Goal: Transaction & Acquisition: Book appointment/travel/reservation

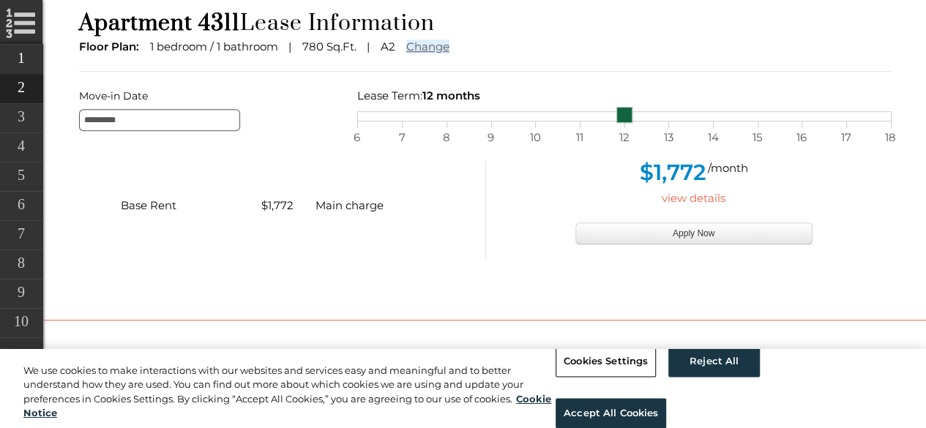
scroll to position [393, 0]
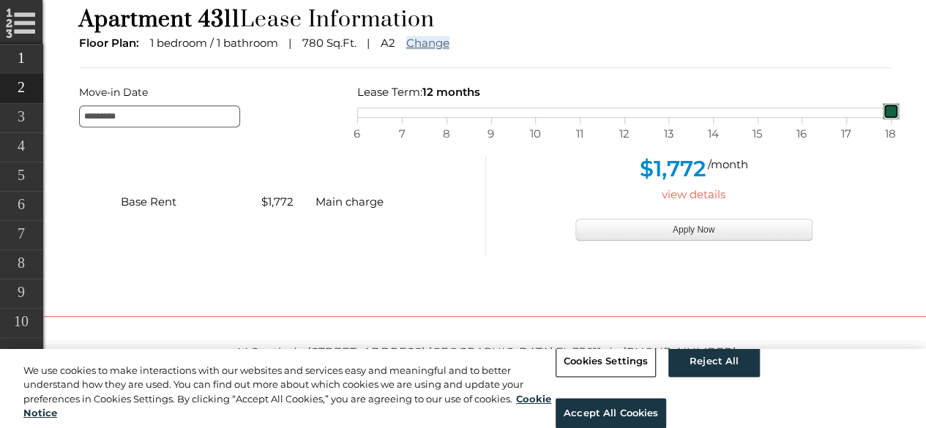
click at [887, 130] on span "18" at bounding box center [891, 133] width 15 height 19
click at [359, 133] on span "6" at bounding box center [357, 133] width 15 height 19
click at [682, 194] on link "view details" at bounding box center [694, 194] width 64 height 14
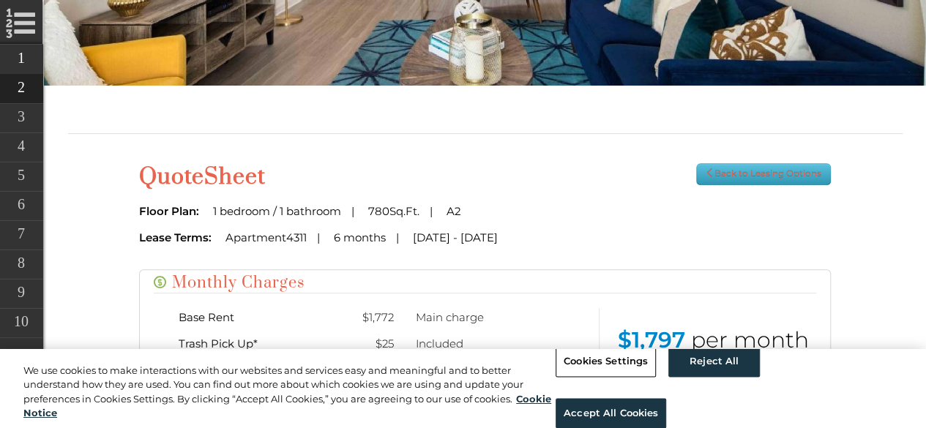
scroll to position [236, 0]
click at [723, 167] on link "Back to Leasing Options" at bounding box center [763, 174] width 135 height 22
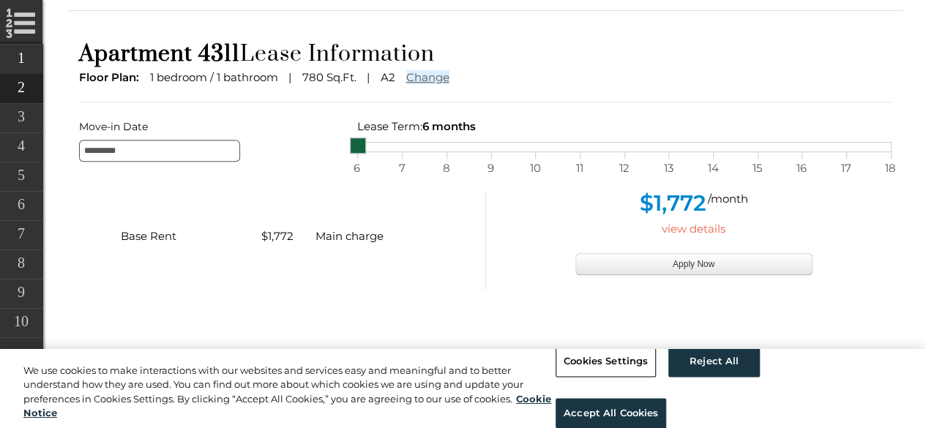
scroll to position [360, 0]
click at [400, 154] on div "Move-in Date ********* Lease Term: 6 months selected on Lease month slider, mov…" at bounding box center [485, 138] width 835 height 45
click at [400, 143] on div "6 7 8 9 10 11 12 13 14 15 16 17 18" at bounding box center [624, 146] width 534 height 10
click at [440, 143] on div "6 7 8 9 10 11 12 13 14 15 16 17 18" at bounding box center [624, 146] width 534 height 10
click at [486, 141] on div "6 7 8 9 10 11 12 13 14 15 16 17 18" at bounding box center [624, 146] width 534 height 10
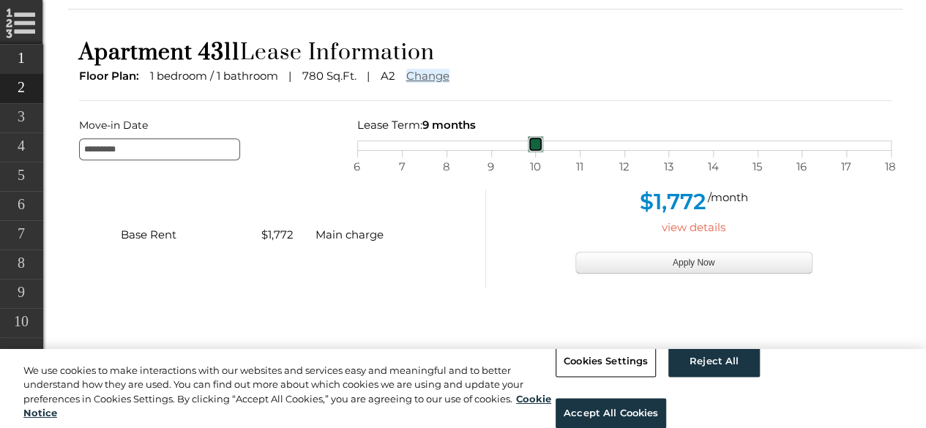
click at [537, 145] on div "6 7 8 9 10 11 12 13 14 15 16 17 18" at bounding box center [624, 146] width 534 height 10
click at [576, 146] on div "6 7 8 9 10 11 12 13 14 15 16 17 18" at bounding box center [624, 146] width 534 height 10
click at [355, 149] on div "Lease Term: 11 months selected on Lease month slider, move slider to left or to…" at bounding box center [624, 133] width 556 height 35
click at [357, 146] on div "6 7 8 9 10 11 12 13 14 15 16 17 18" at bounding box center [624, 146] width 534 height 10
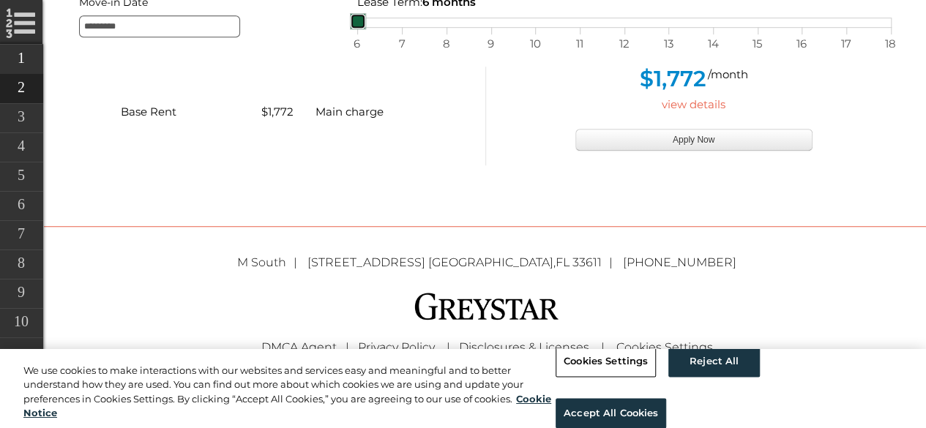
scroll to position [483, 0]
click at [694, 100] on link "view details" at bounding box center [694, 104] width 64 height 14
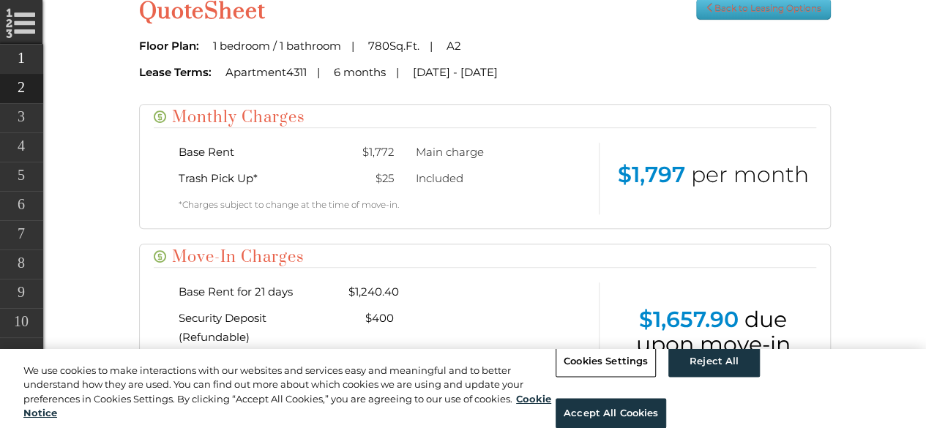
scroll to position [398, 0]
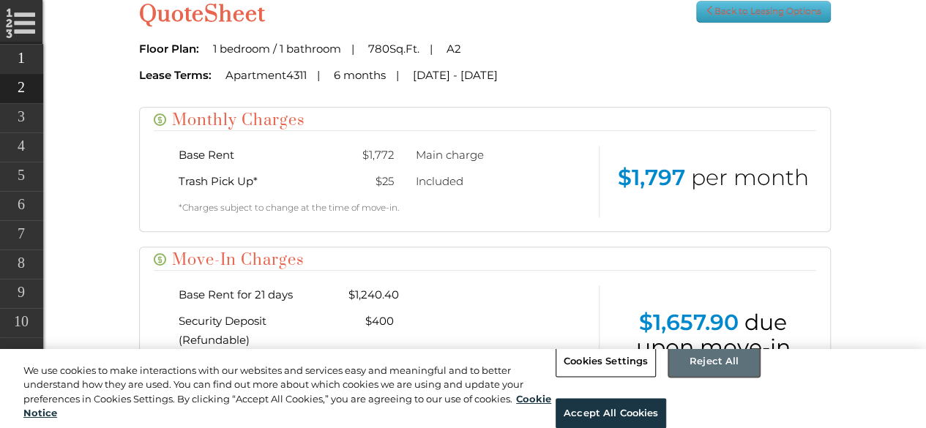
click at [688, 374] on button "Reject All" at bounding box center [714, 361] width 92 height 31
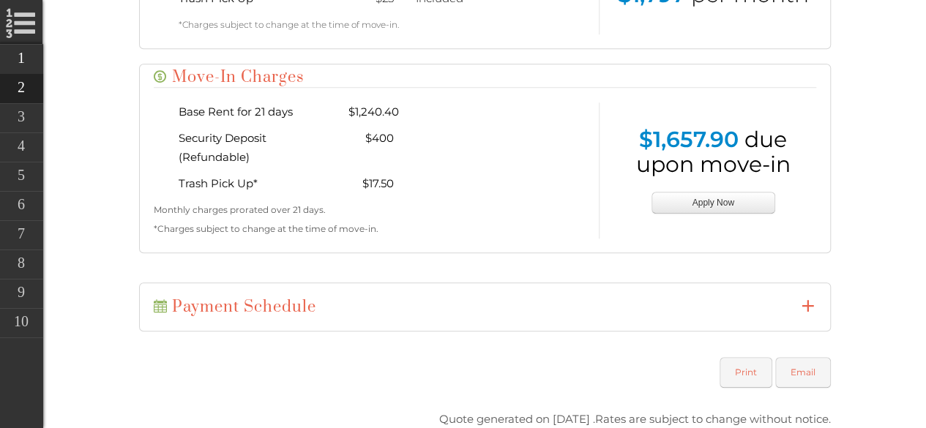
scroll to position [584, 0]
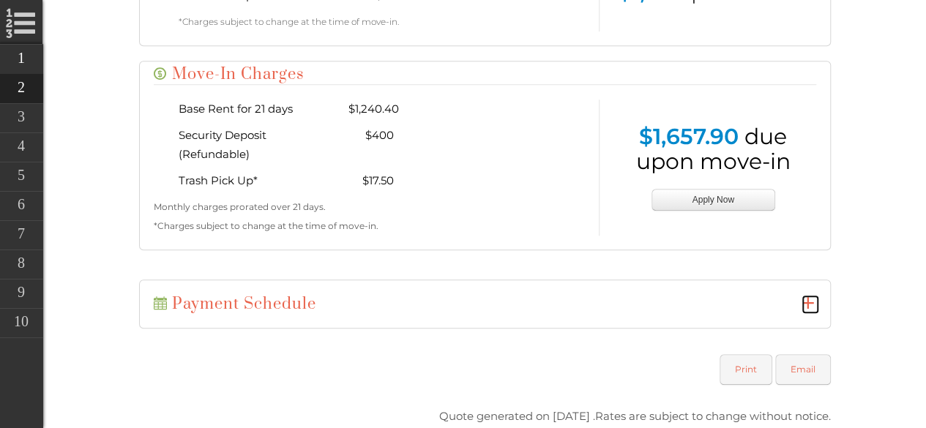
click at [808, 302] on icon at bounding box center [808, 303] width 13 height 13
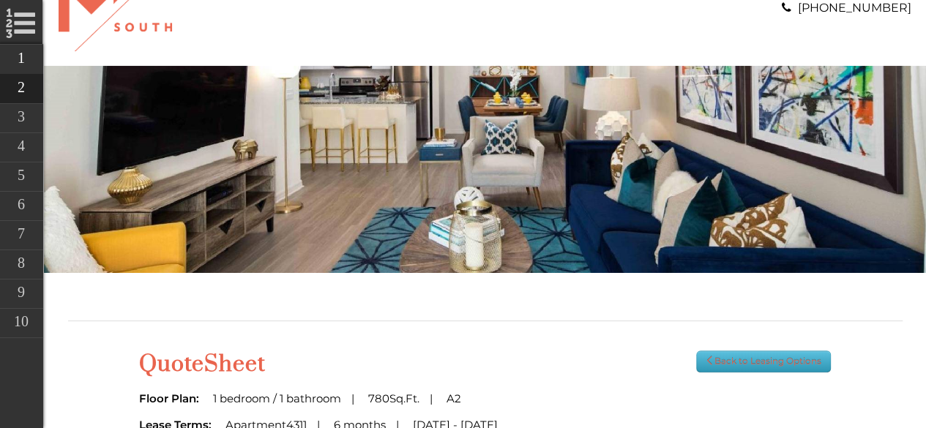
scroll to position [45, 0]
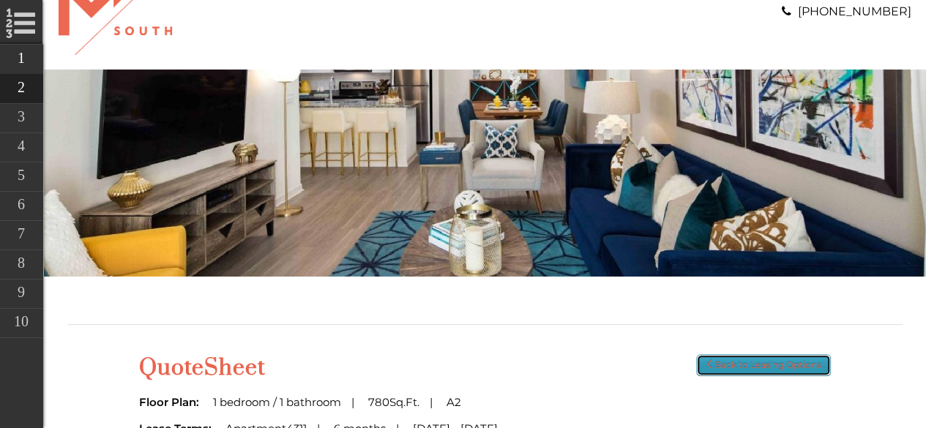
click at [775, 371] on link "Back to Leasing Options" at bounding box center [763, 365] width 135 height 22
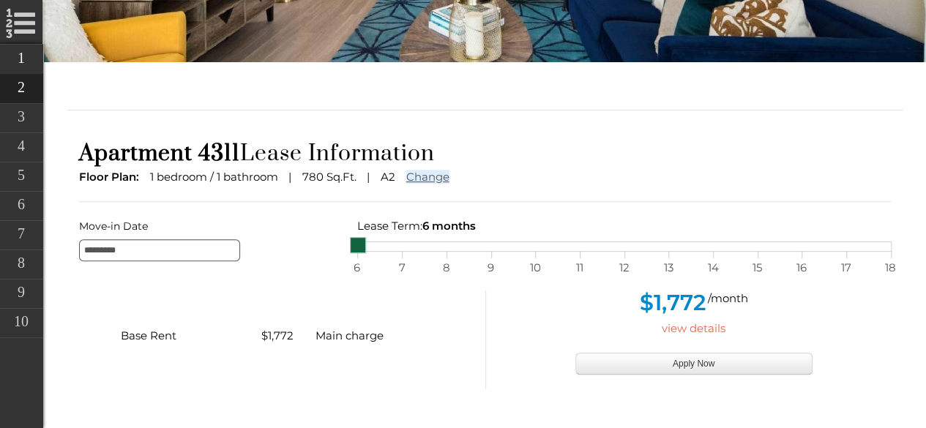
scroll to position [260, 0]
